Goal: Book appointment/travel/reservation

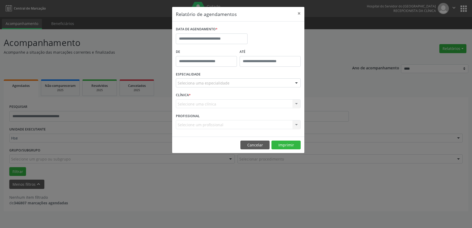
select select "*"
click at [203, 39] on input "text" at bounding box center [212, 38] width 72 height 11
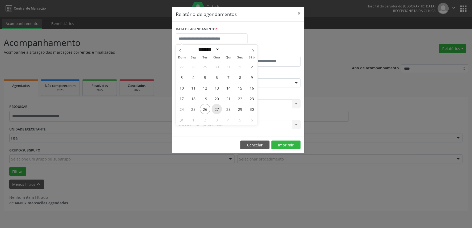
click at [213, 109] on span "27" at bounding box center [217, 109] width 10 height 10
type input "**********"
click at [213, 109] on span "27" at bounding box center [217, 109] width 10 height 10
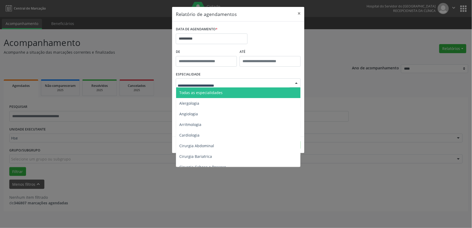
click at [226, 89] on span "Todas as especialidades" at bounding box center [238, 92] width 125 height 11
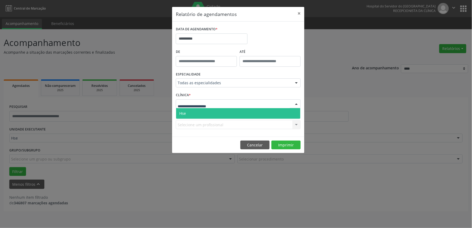
click at [217, 105] on div at bounding box center [238, 103] width 125 height 9
click at [215, 113] on span "Hse" at bounding box center [238, 113] width 124 height 11
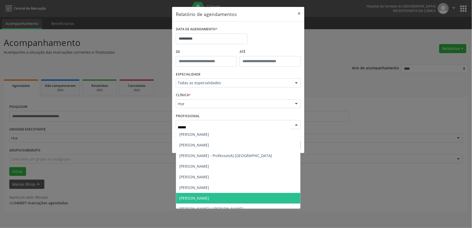
click at [226, 201] on span "[PERSON_NAME]" at bounding box center [238, 198] width 124 height 11
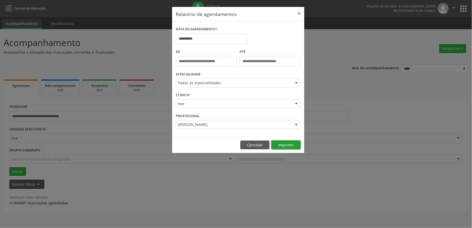
click at [292, 145] on button "Imprimir" at bounding box center [286, 145] width 29 height 9
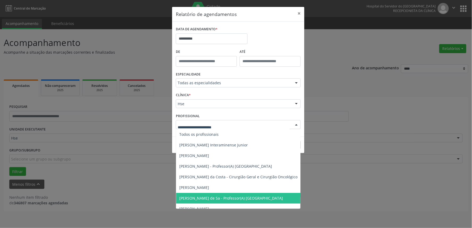
click at [244, 121] on div at bounding box center [238, 124] width 125 height 9
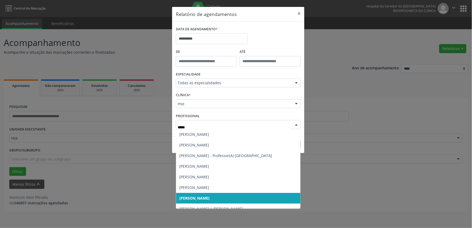
type input "******"
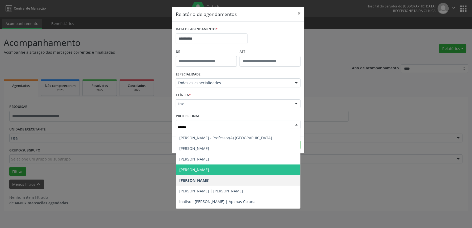
scroll to position [27, 0]
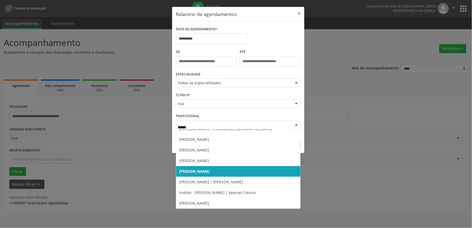
click at [229, 183] on span "[PERSON_NAME] | [PERSON_NAME]" at bounding box center [211, 181] width 64 height 5
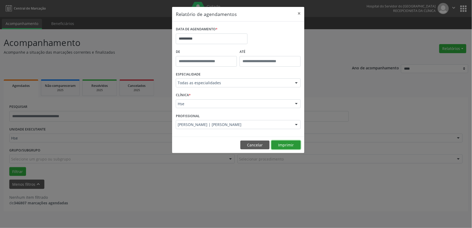
click at [296, 142] on button "Imprimir" at bounding box center [286, 145] width 29 height 9
